Goal: Find specific page/section: Find specific page/section

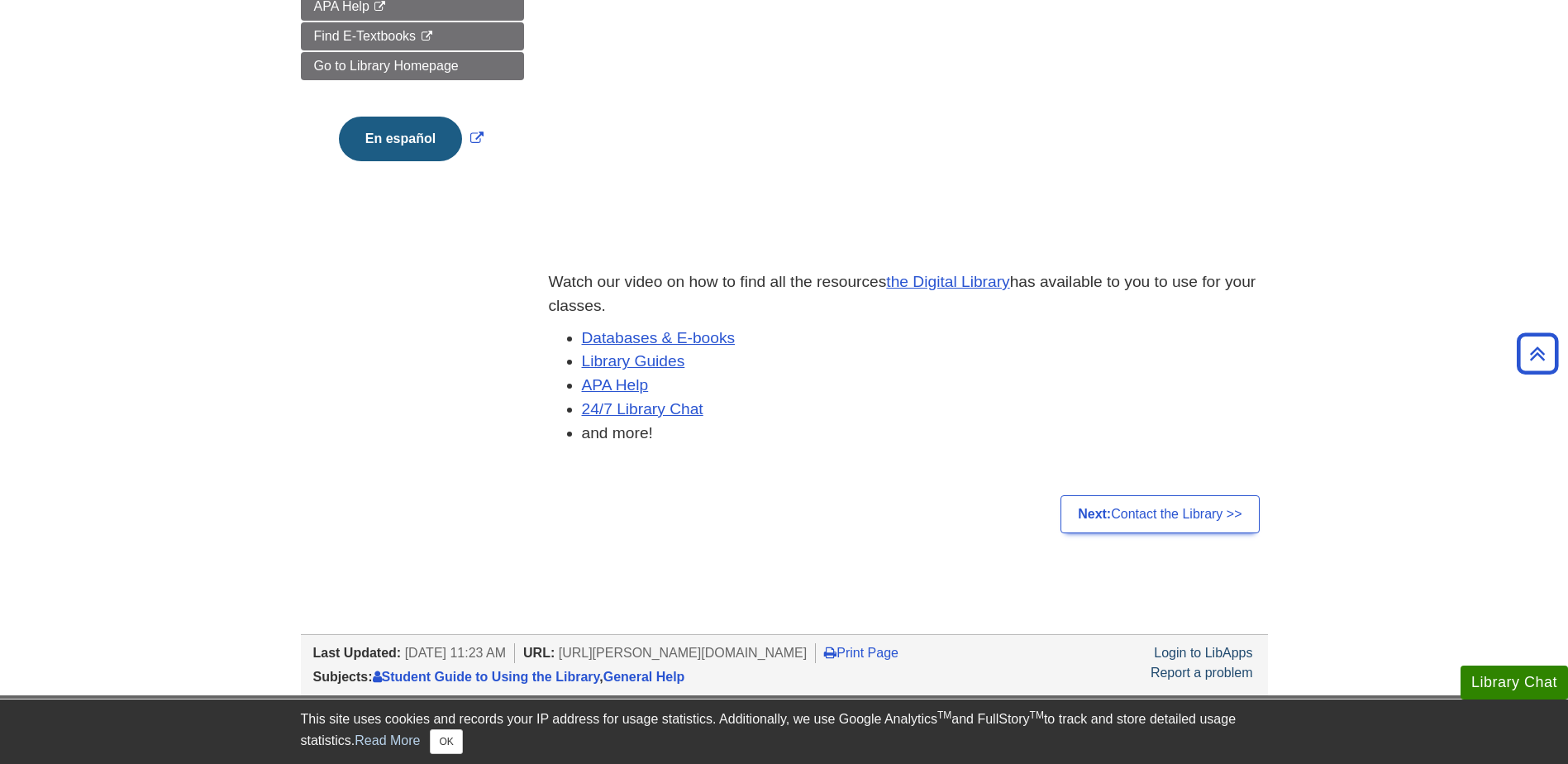
scroll to position [111, 0]
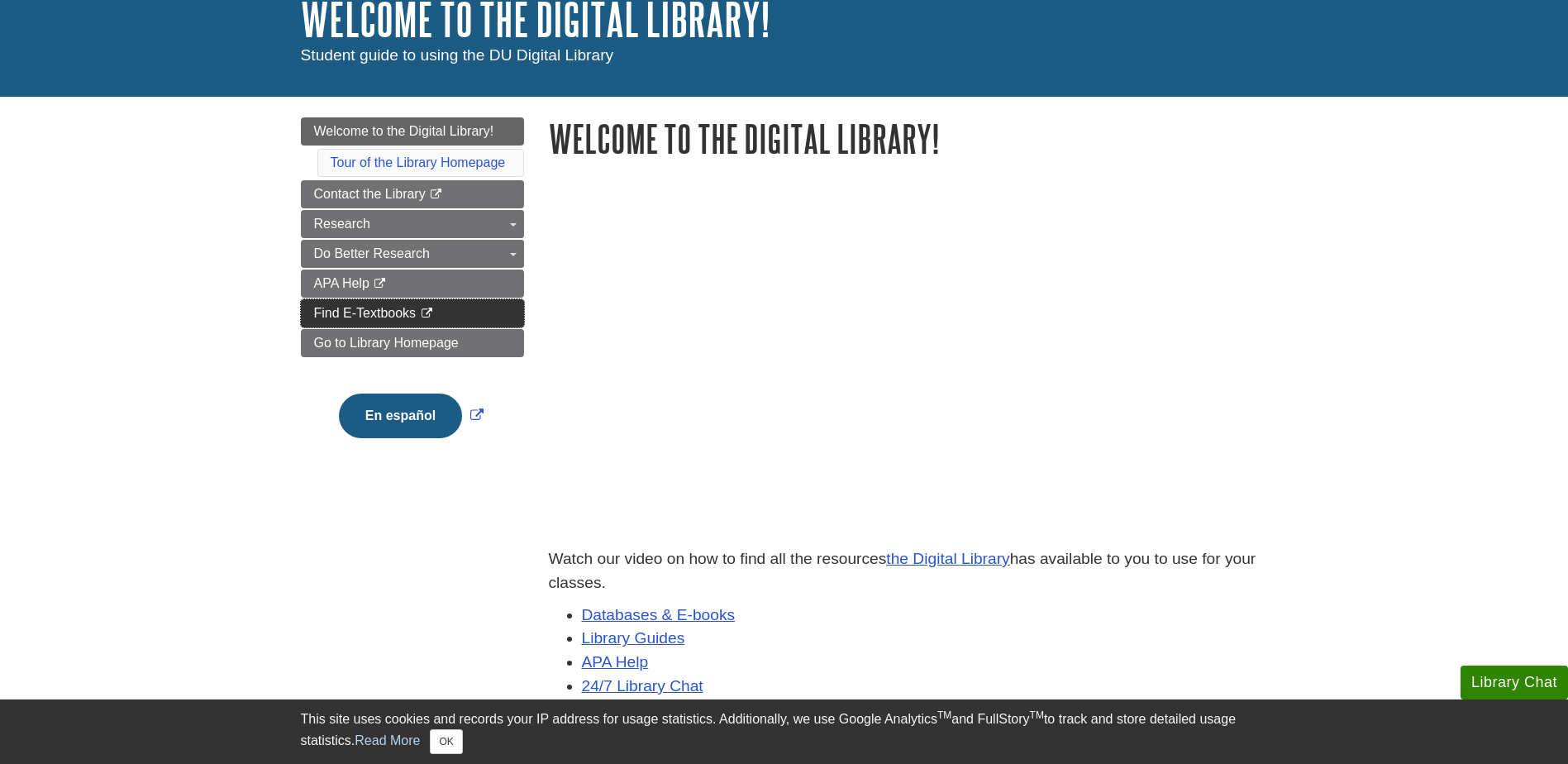
click at [333, 313] on span "Find E-Textbooks" at bounding box center [365, 313] width 103 height 14
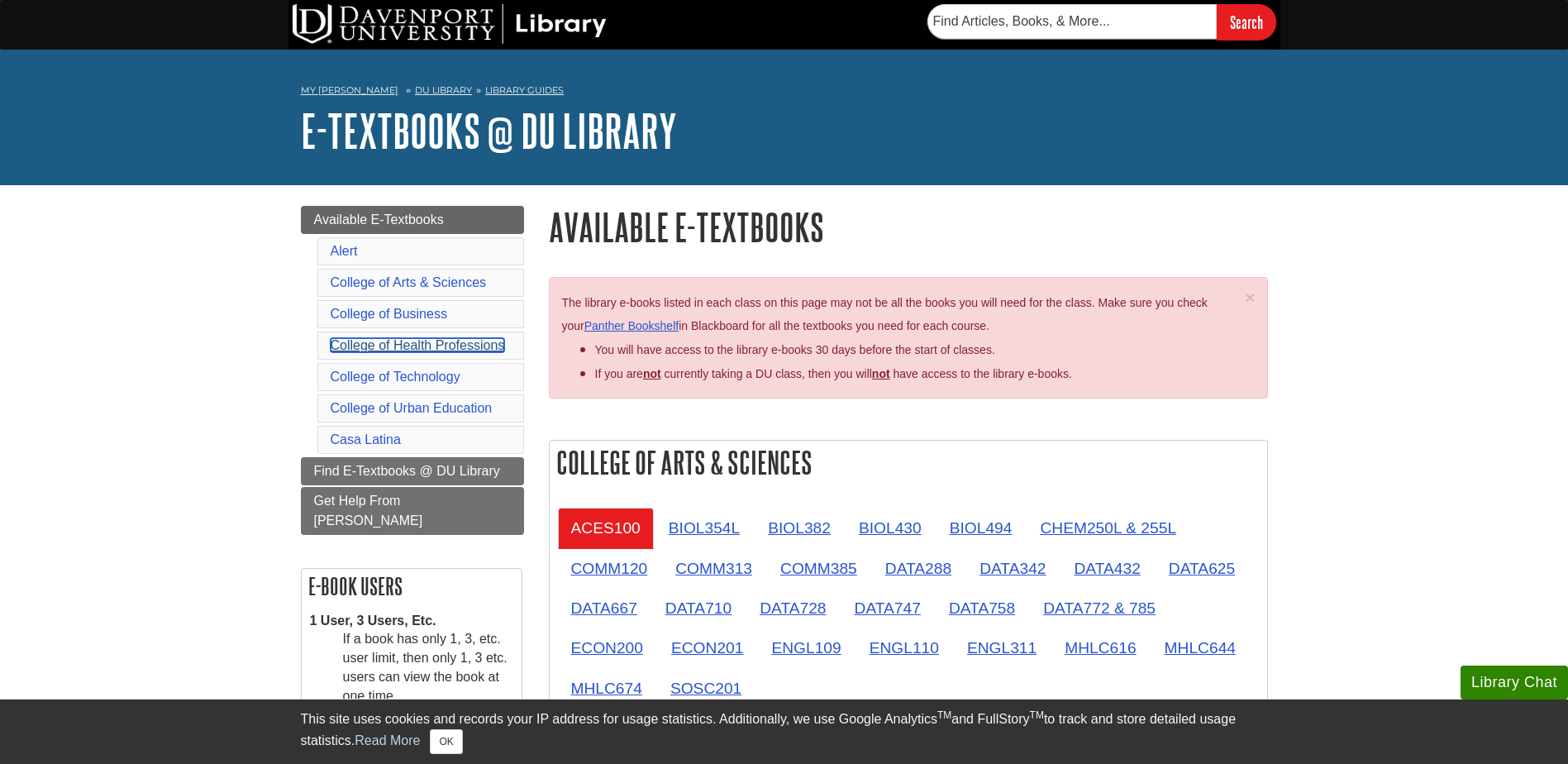
click at [380, 344] on link "College of Health Professions" at bounding box center [417, 345] width 175 height 14
